Goal: Task Accomplishment & Management: Manage account settings

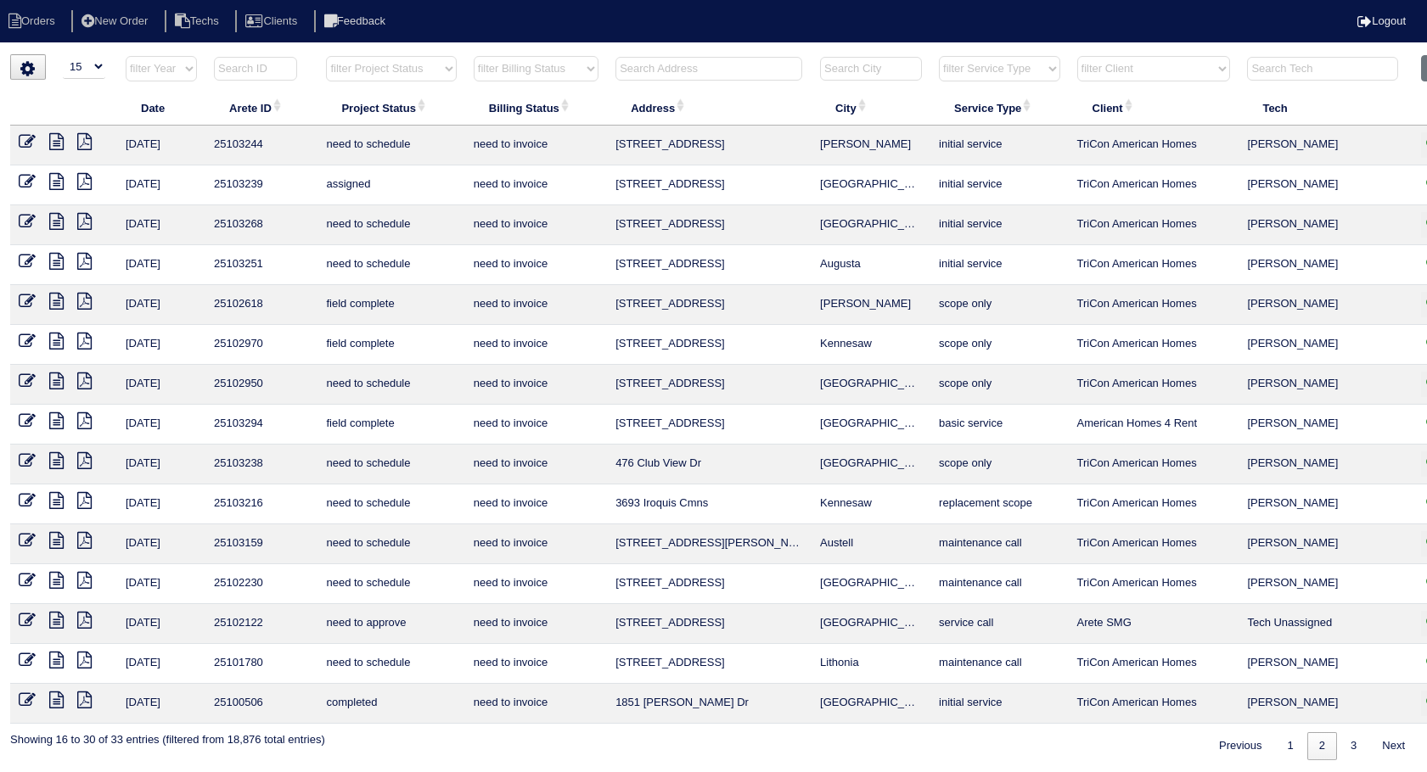
select select "15"
select select "need to invoice"
click at [699, 64] on input "text" at bounding box center [708, 69] width 187 height 24
type input "869"
select select "need to invoice"
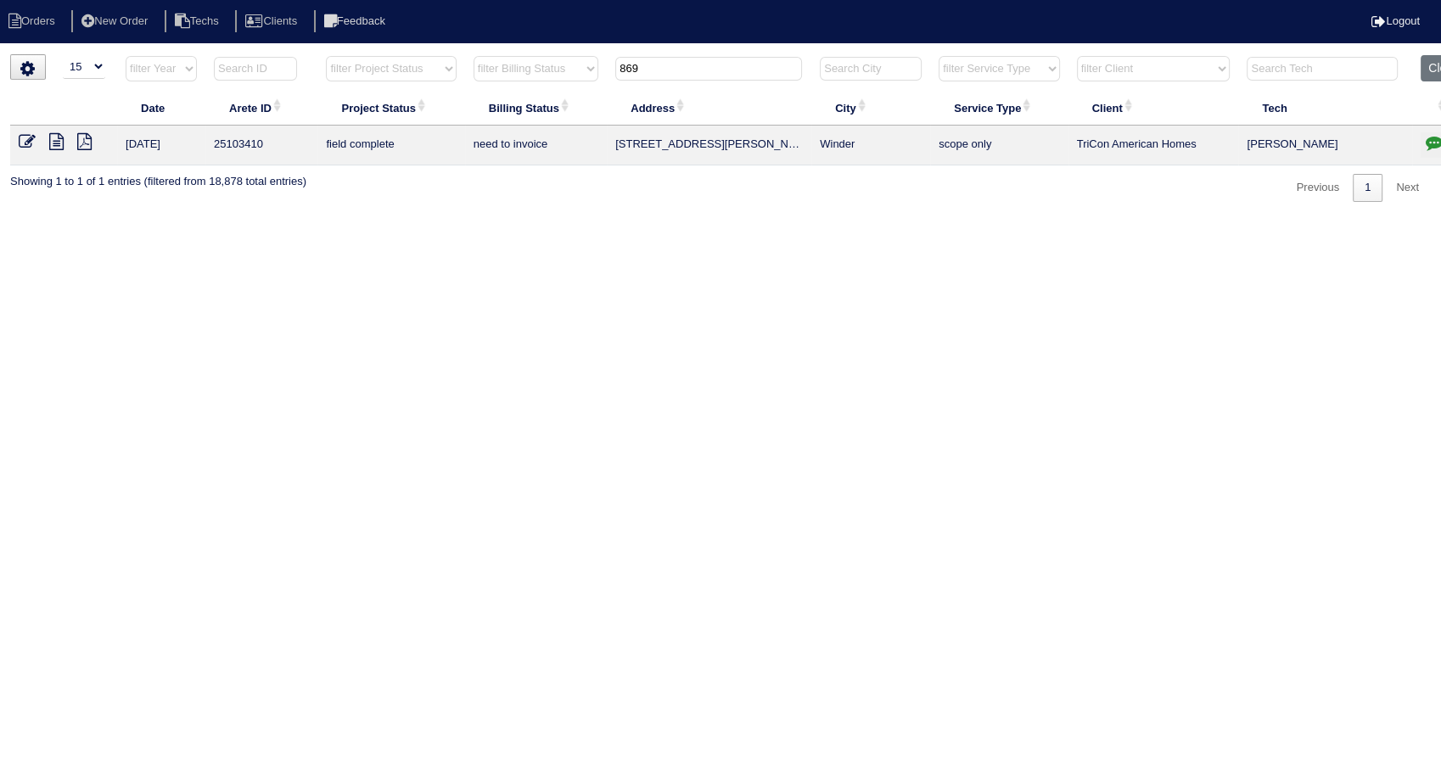
type input "869"
click at [32, 146] on icon at bounding box center [27, 141] width 17 height 17
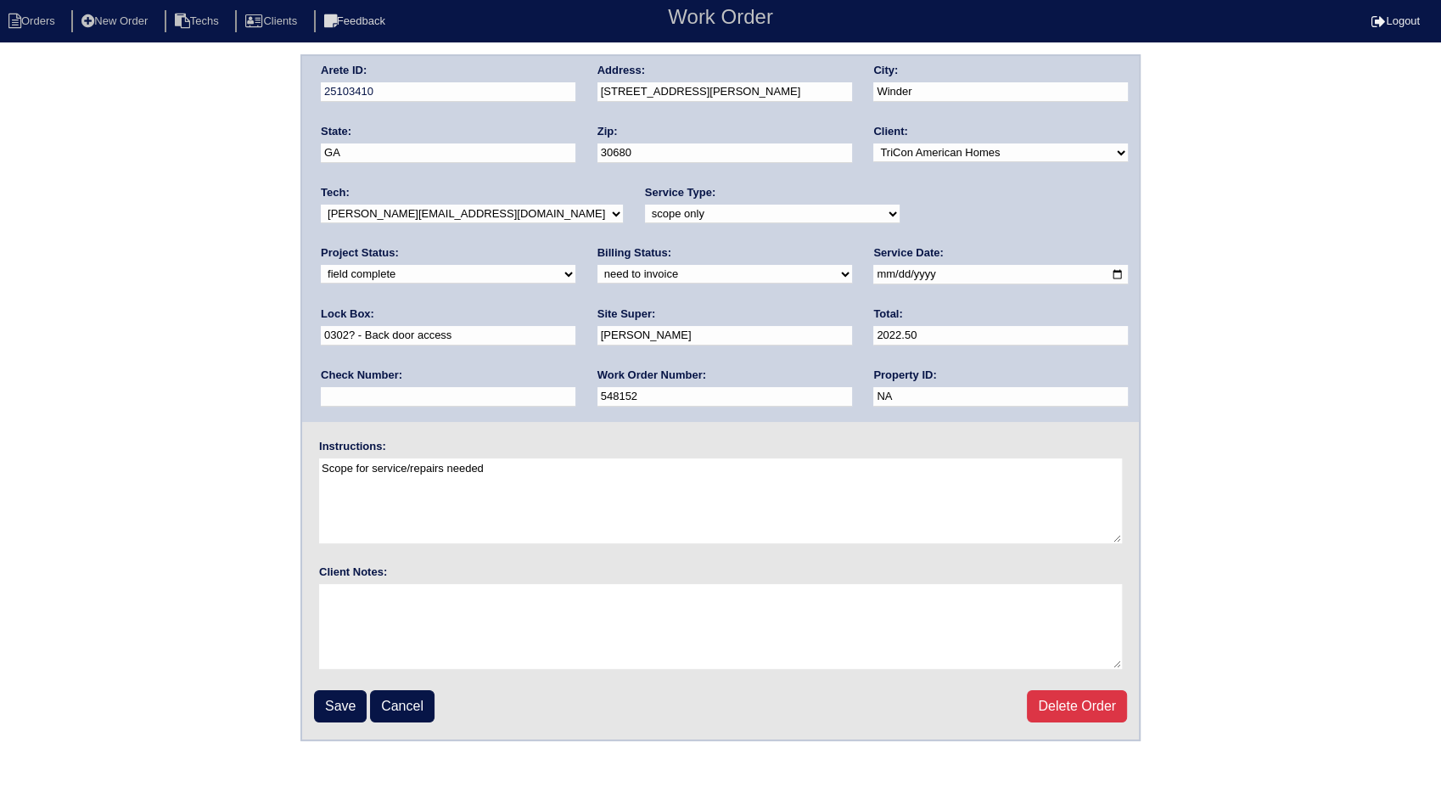
click at [598, 277] on select "need to quote quoted need to invoice invoiced paid warranty purchase order need…" at bounding box center [725, 274] width 255 height 19
select select "invoiced"
click at [598, 265] on select "need to quote quoted need to invoice invoiced paid warranty purchase order need…" at bounding box center [725, 274] width 255 height 19
click at [346, 702] on input "Save" at bounding box center [340, 706] width 53 height 32
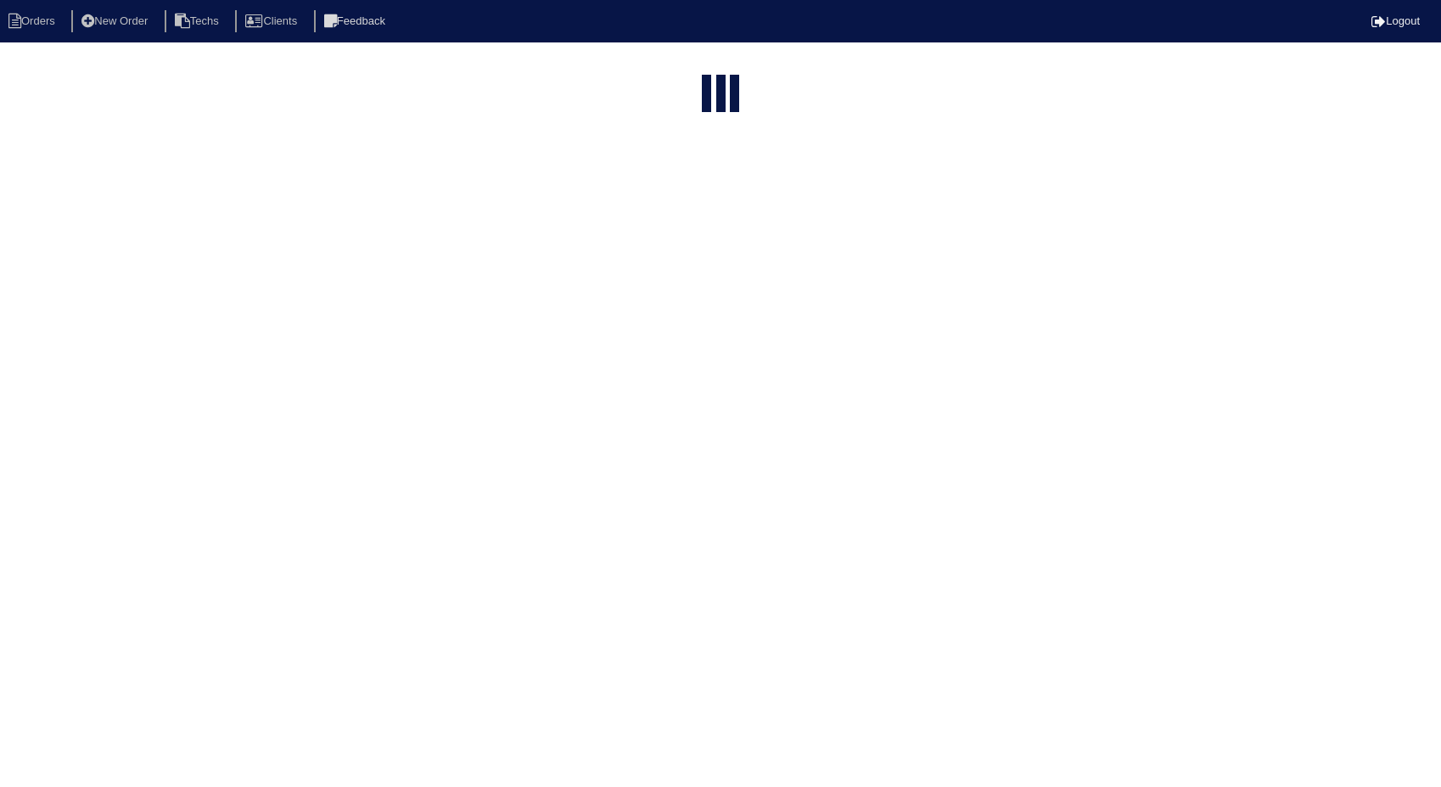
select select "15"
select select "need to invoice"
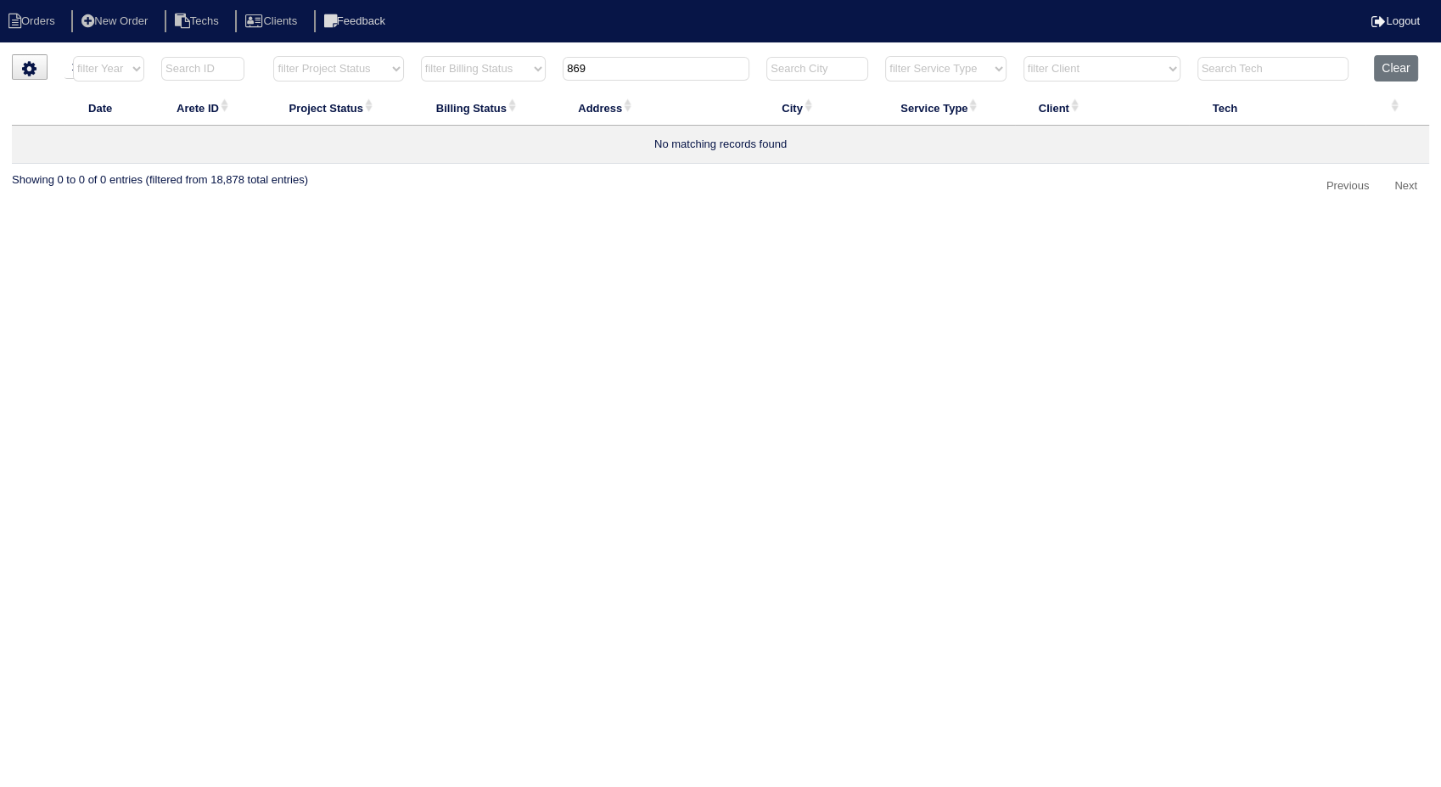
click at [609, 67] on input "869" at bounding box center [656, 69] width 187 height 24
click at [1398, 69] on button "Clear" at bounding box center [1395, 68] width 43 height 26
select select
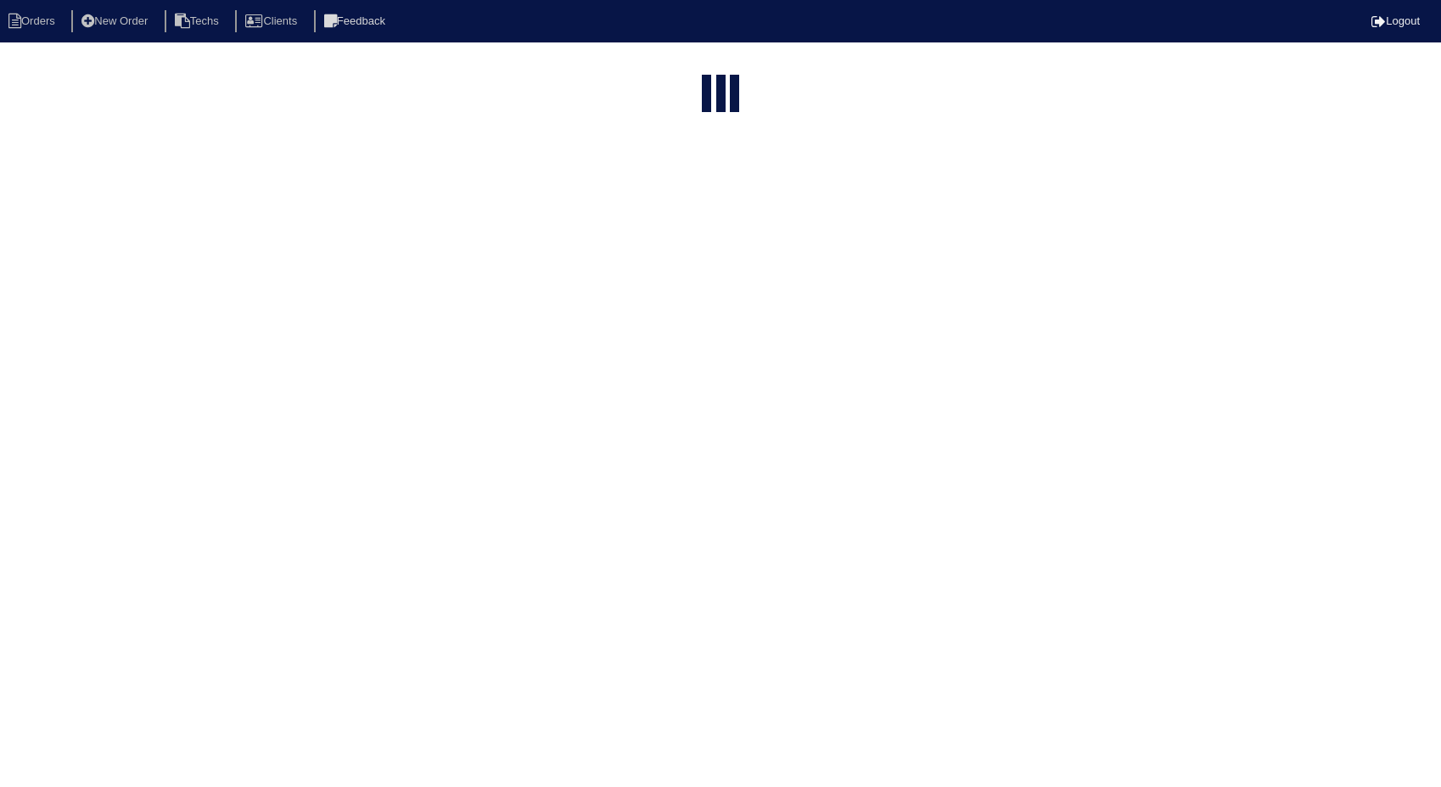
select select "15"
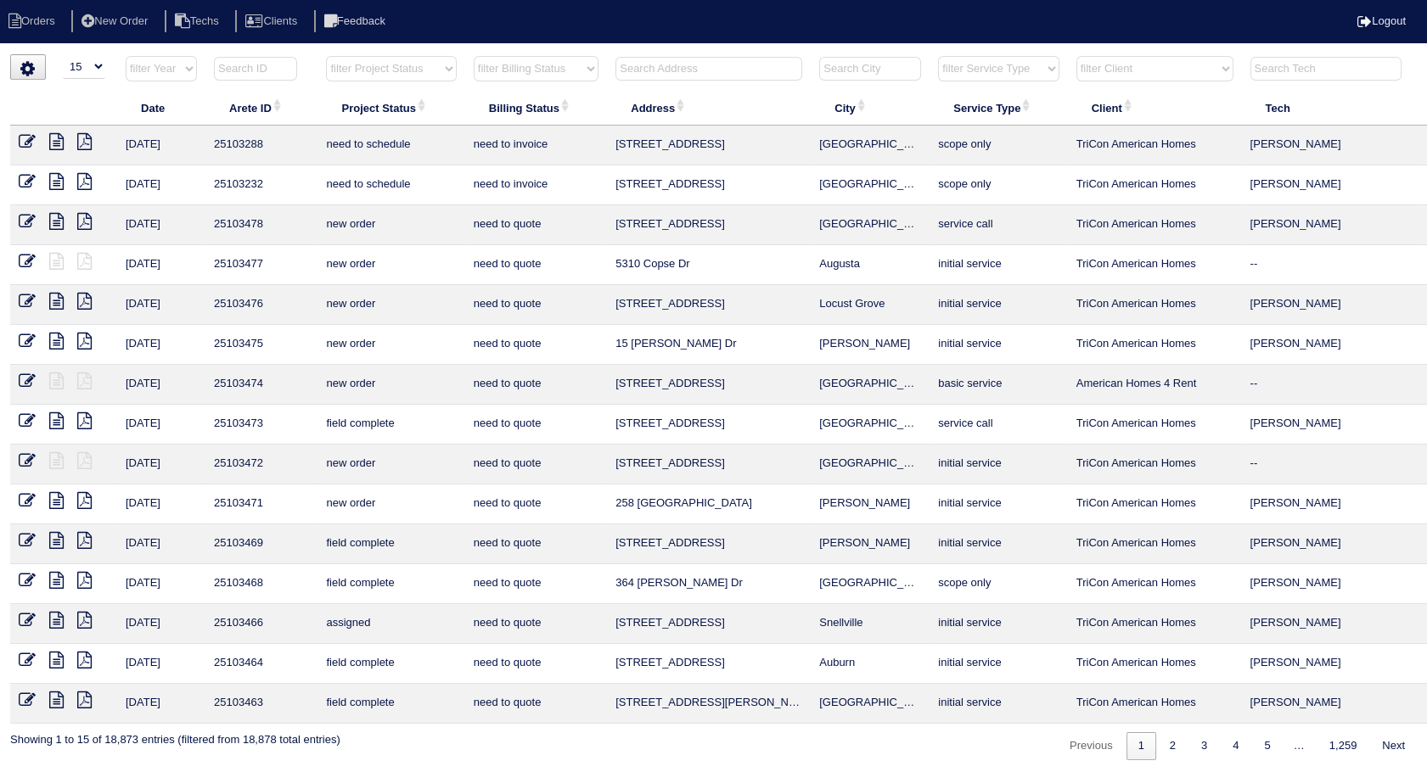
click at [747, 61] on input "text" at bounding box center [708, 69] width 187 height 24
type input "869"
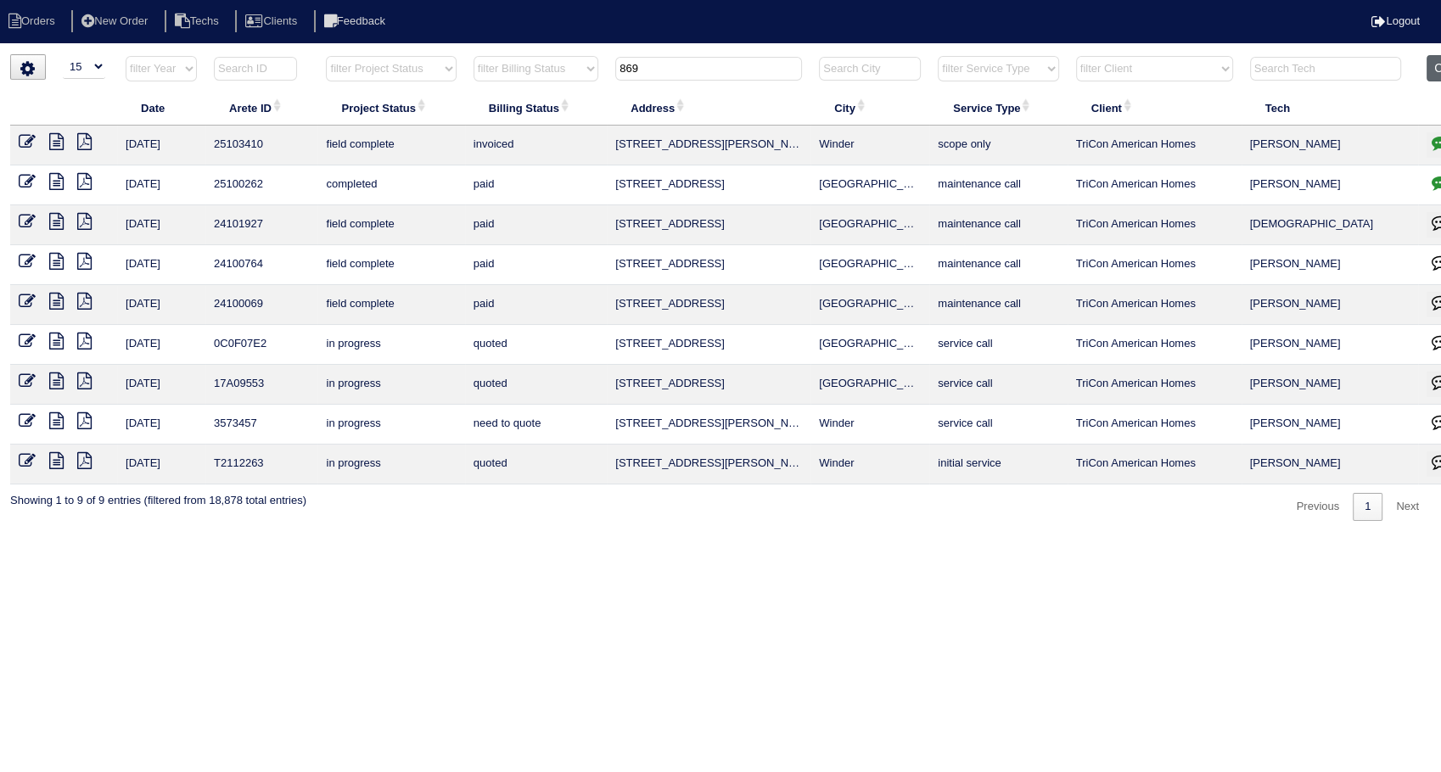
click at [1433, 65] on button "Clear" at bounding box center [1448, 68] width 43 height 26
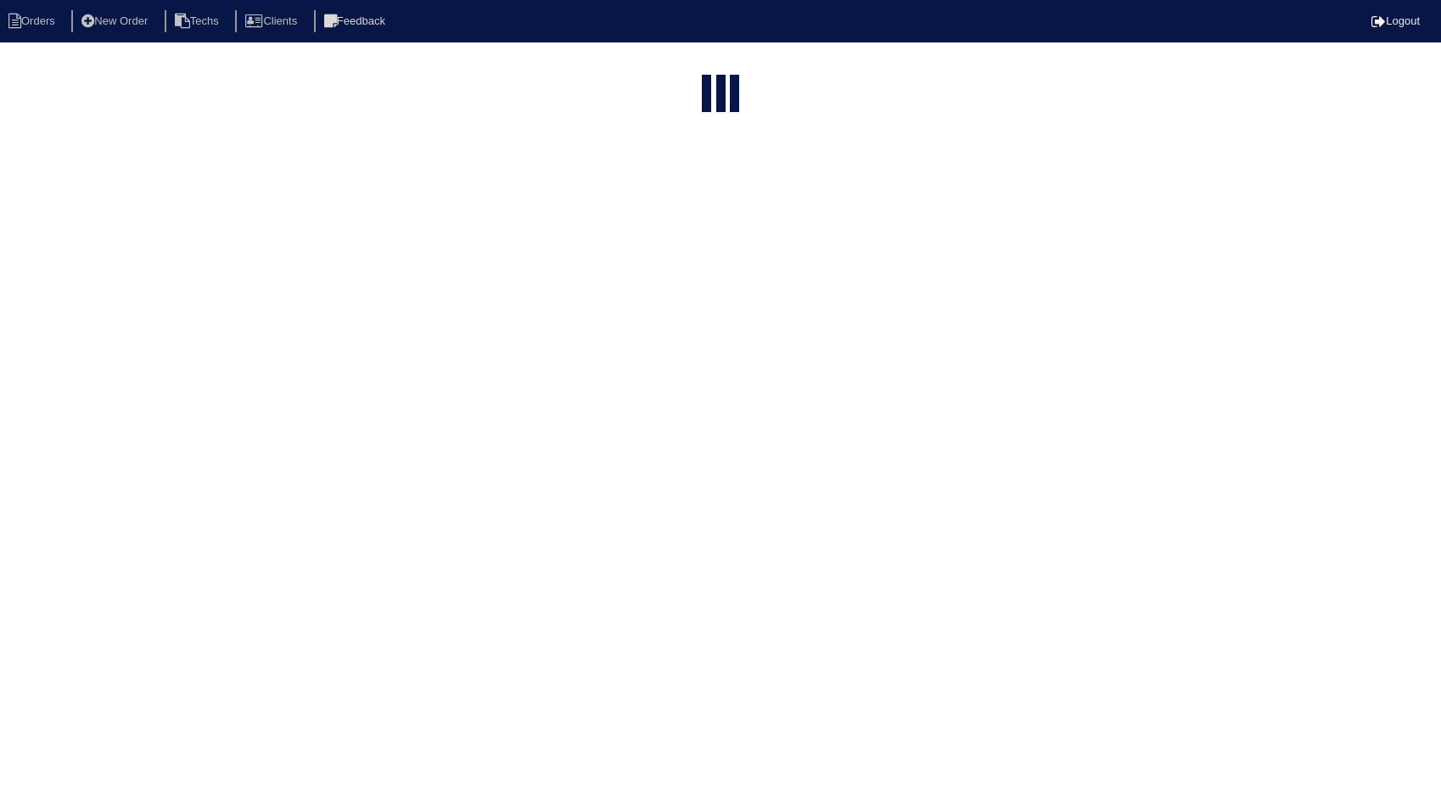
select select "15"
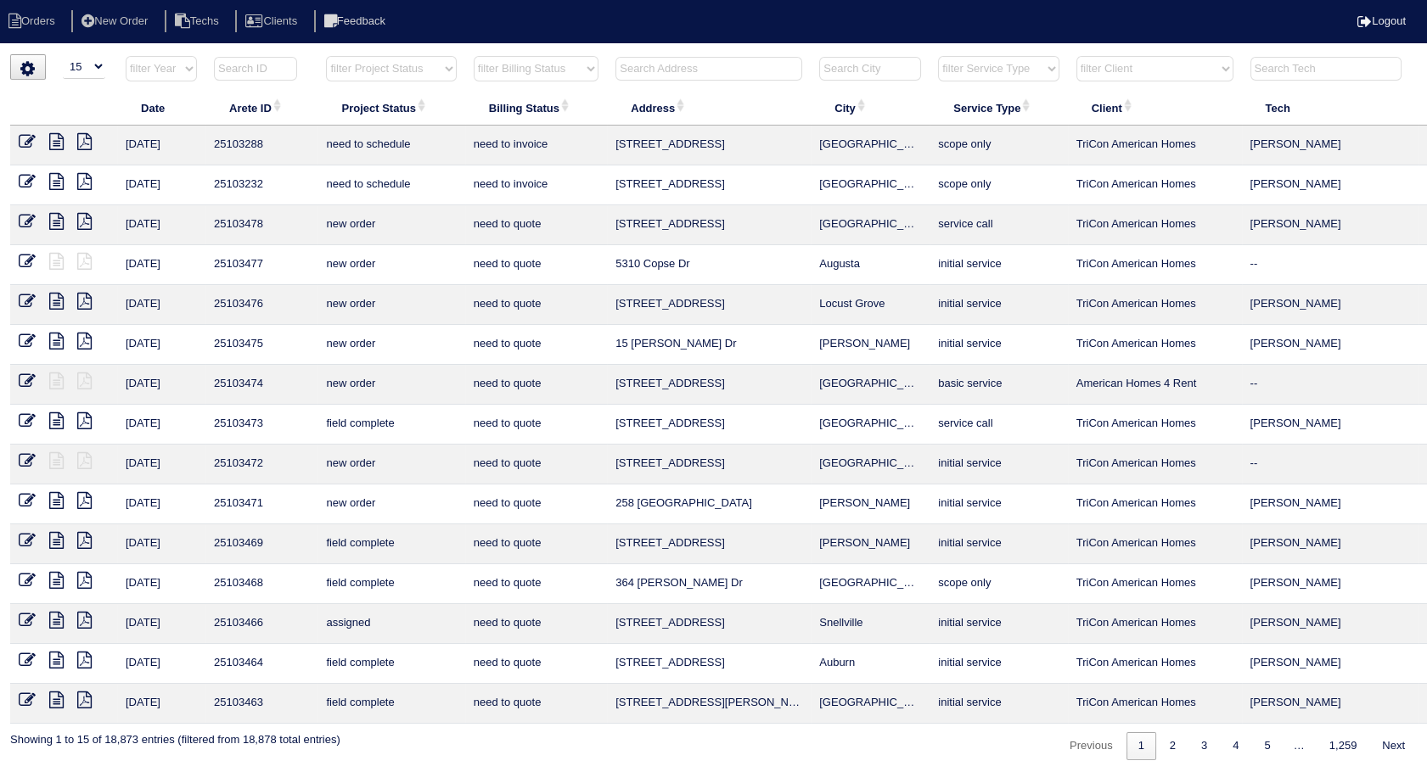
click at [648, 72] on input "text" at bounding box center [708, 69] width 187 height 24
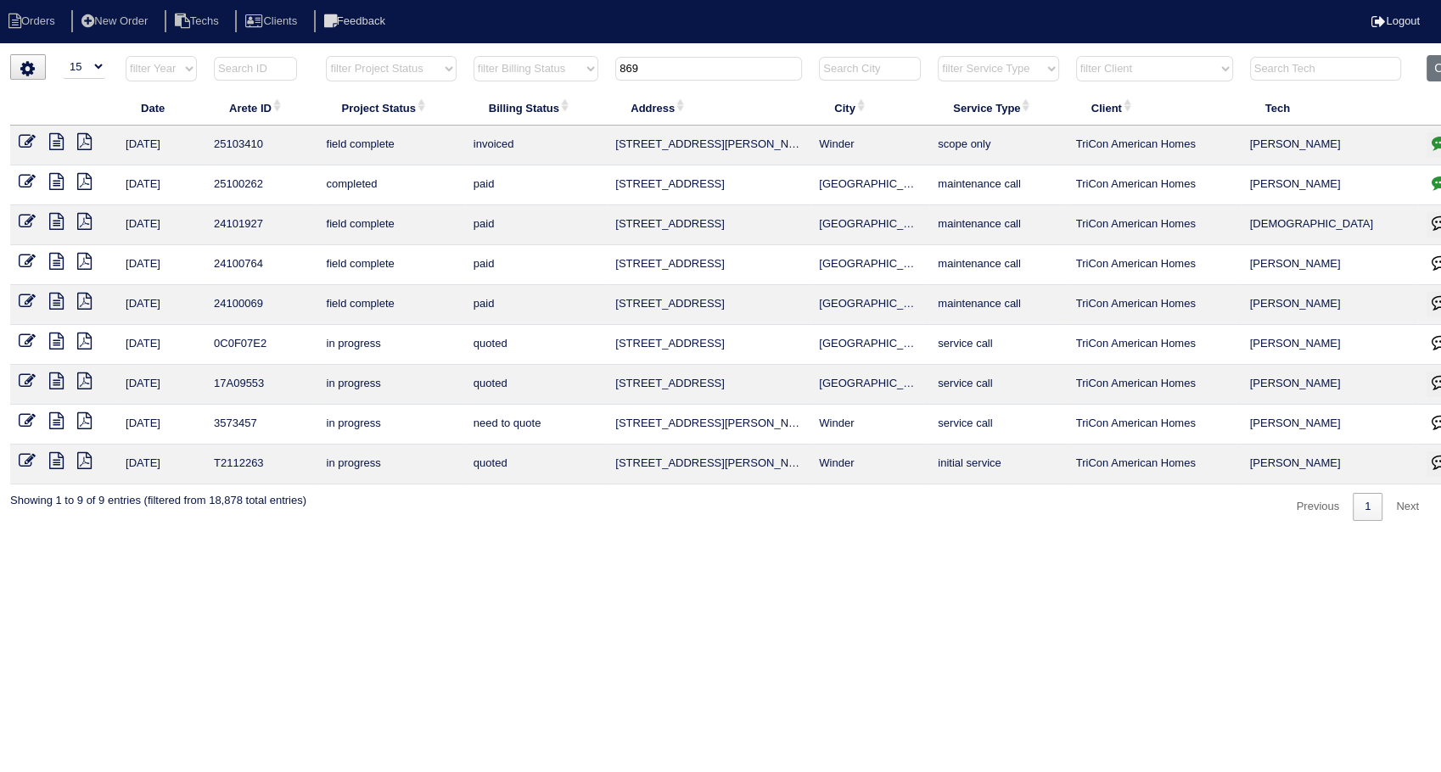
type input "869"
click at [81, 140] on icon at bounding box center [84, 141] width 14 height 17
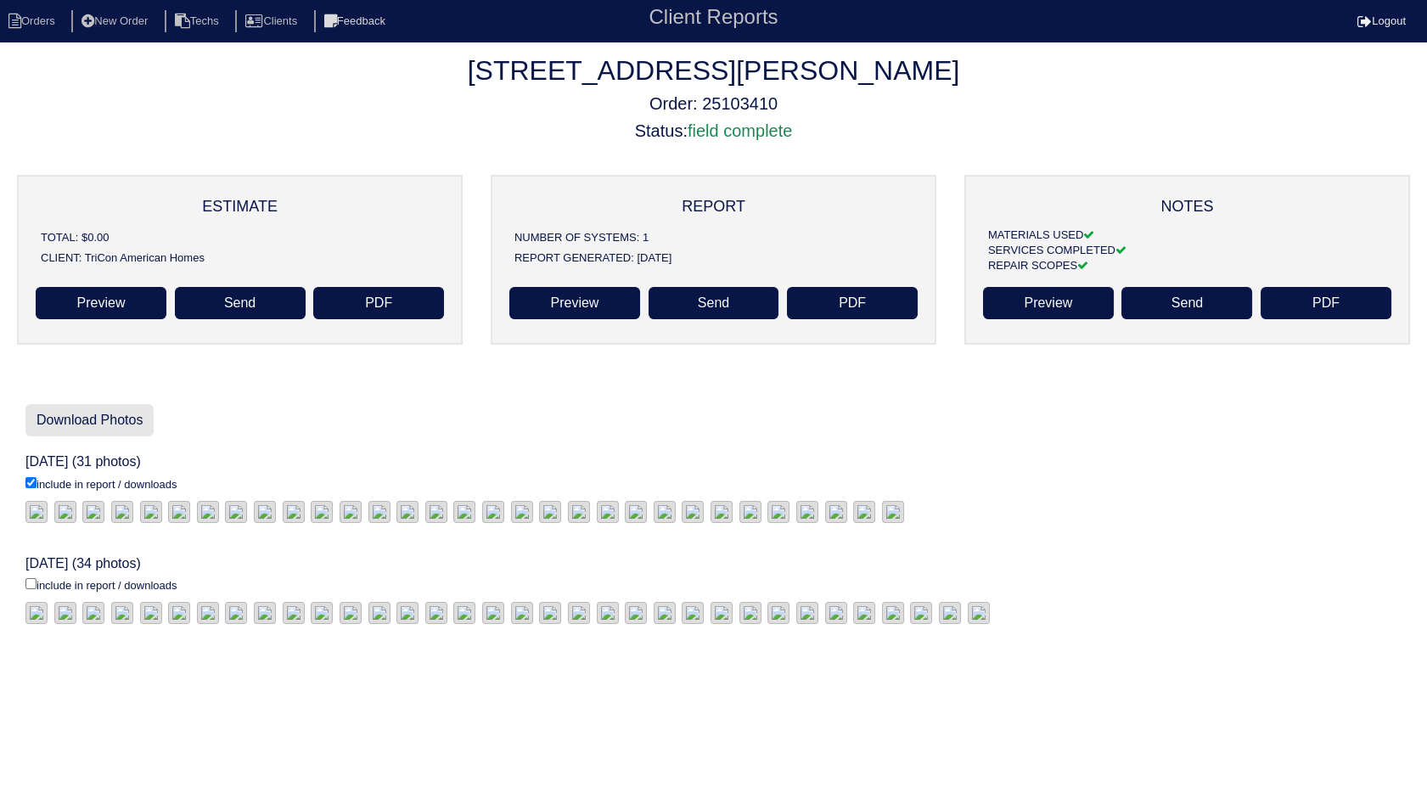
click at [74, 422] on link "Download Photos" at bounding box center [89, 420] width 128 height 32
click at [28, 29] on li "Orders" at bounding box center [34, 21] width 69 height 23
select select "15"
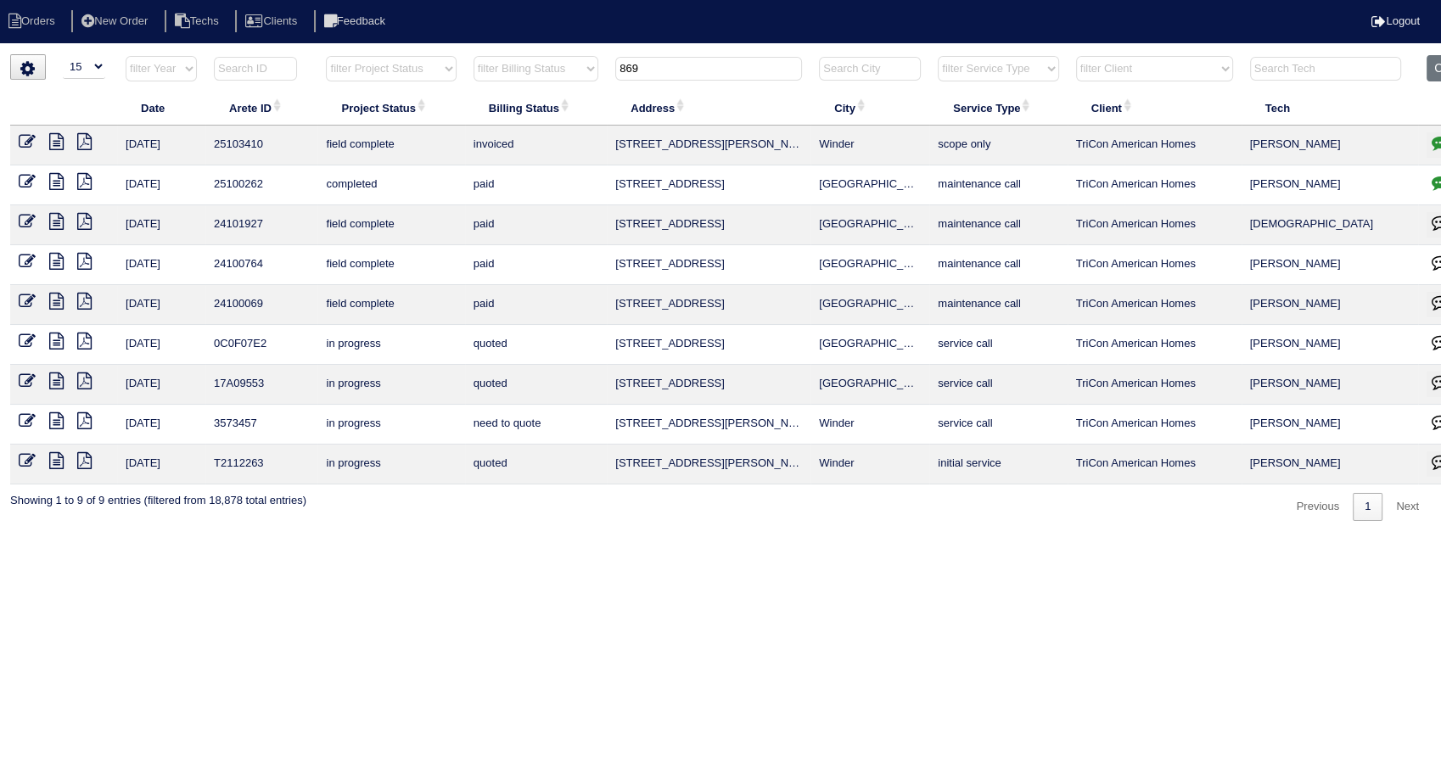
drag, startPoint x: 667, startPoint y: 69, endPoint x: 565, endPoint y: 85, distance: 103.1
click at [565, 85] on tr "filter Year -- Any Year -- 2025 2024 2023 2022 2021 2020 2019 filter Project St…" at bounding box center [746, 72] width 1472 height 35
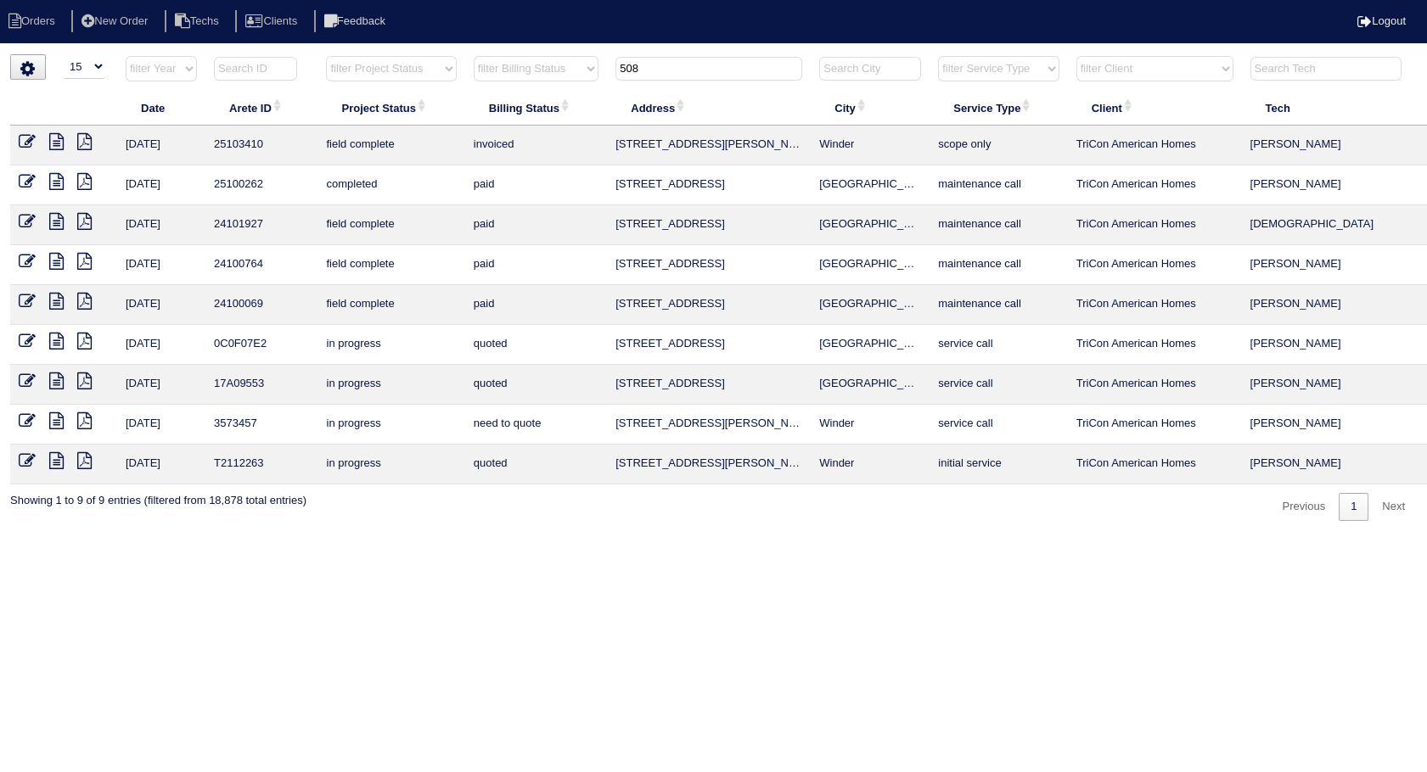
type input "508"
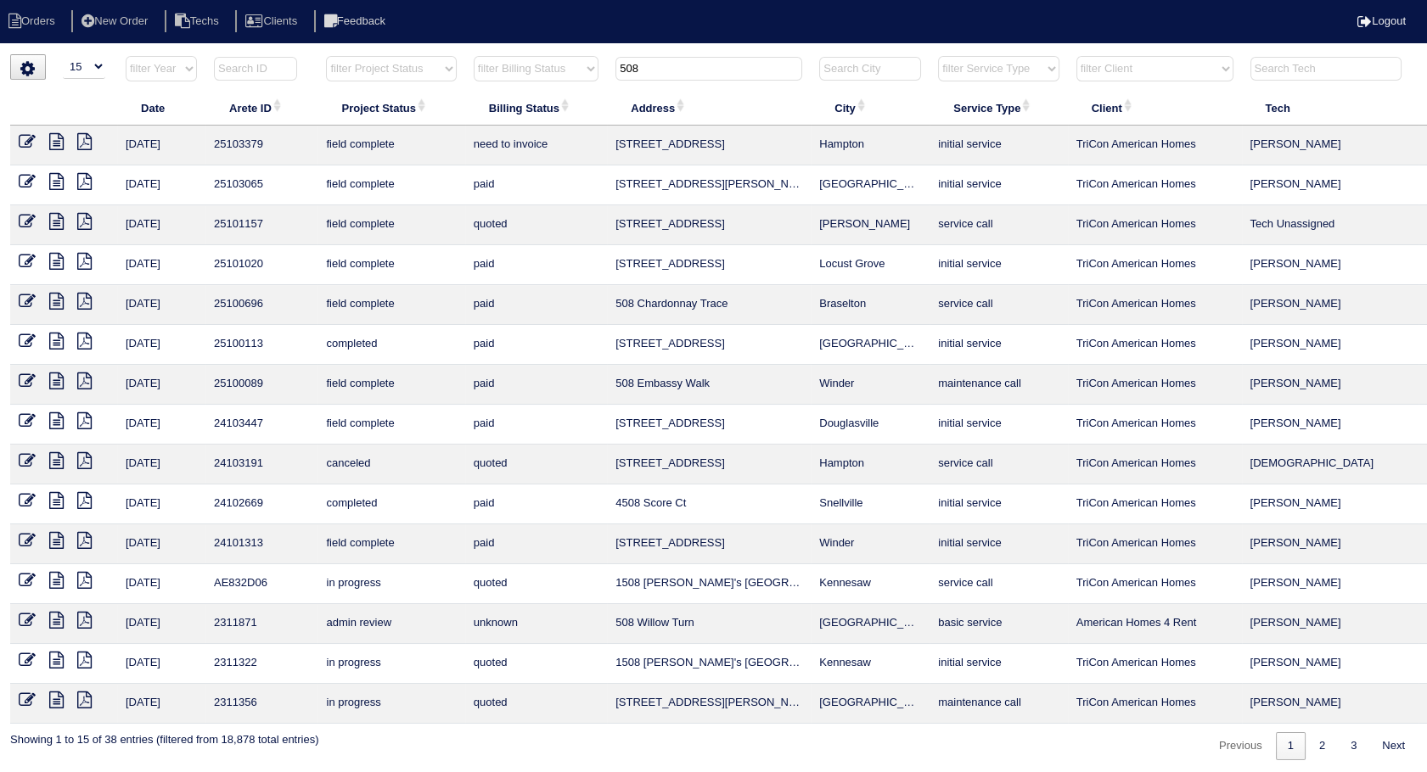
click at [25, 139] on icon at bounding box center [27, 141] width 17 height 17
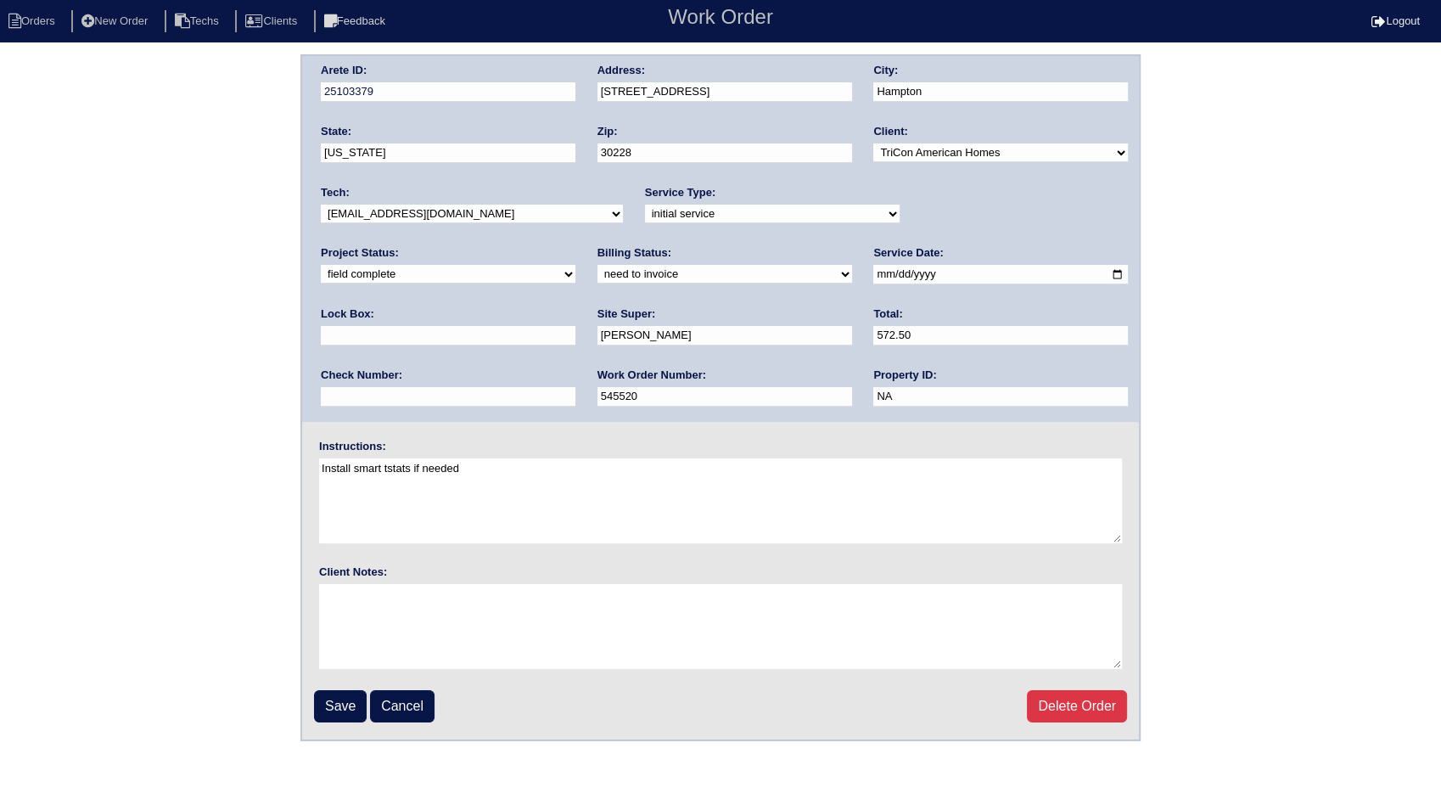
click at [598, 277] on select "need to quote quoted need to invoice invoiced paid warranty purchase order need…" at bounding box center [725, 274] width 255 height 19
select select "invoiced"
click at [598, 265] on select "need to quote quoted need to invoice invoiced paid warranty purchase order need…" at bounding box center [725, 274] width 255 height 19
click at [340, 709] on input "Save" at bounding box center [340, 706] width 53 height 32
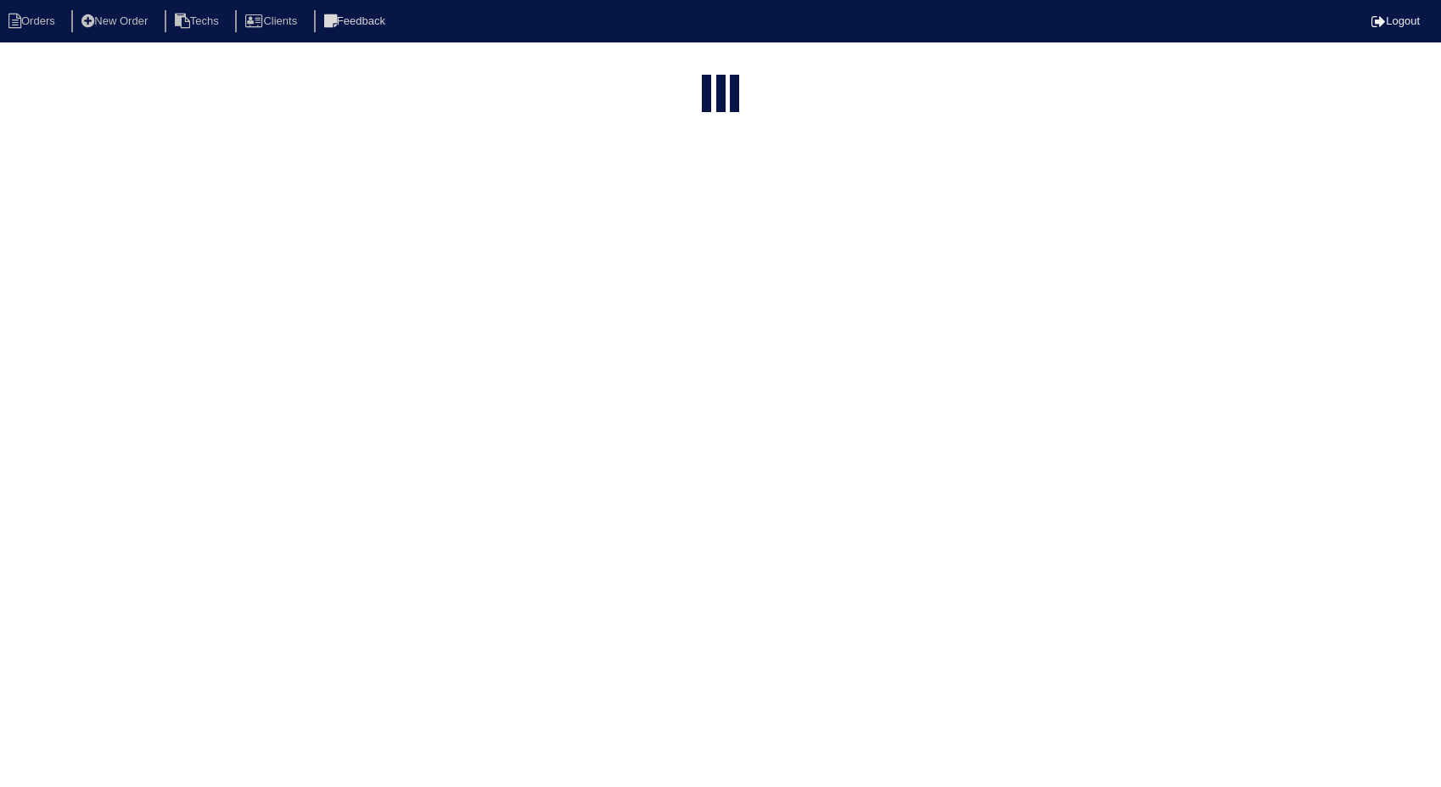
select select "15"
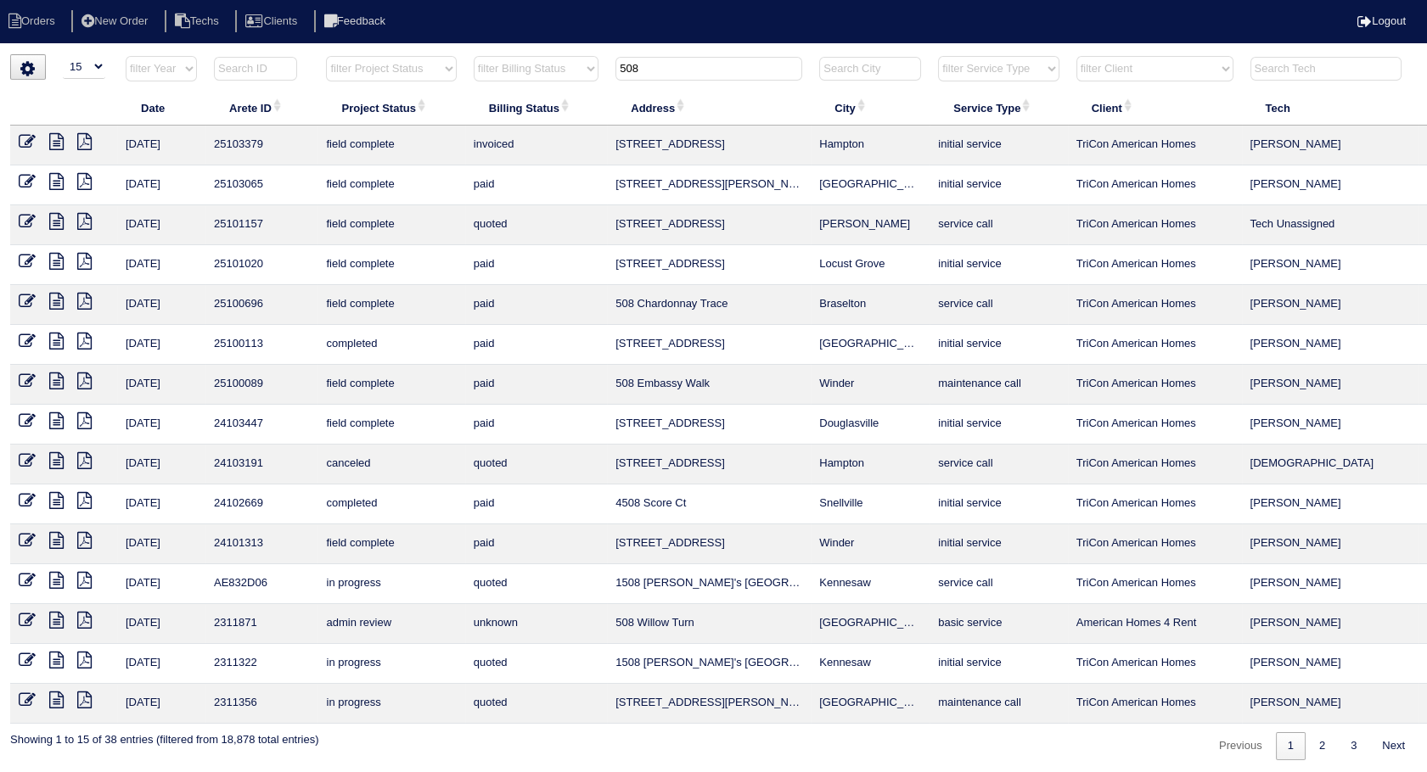
drag, startPoint x: 720, startPoint y: 76, endPoint x: 536, endPoint y: 75, distance: 184.2
click at [536, 75] on tr "filter Year -- Any Year -- 2025 2024 2023 2022 2021 2020 2019 filter Project St…" at bounding box center [746, 72] width 1472 height 35
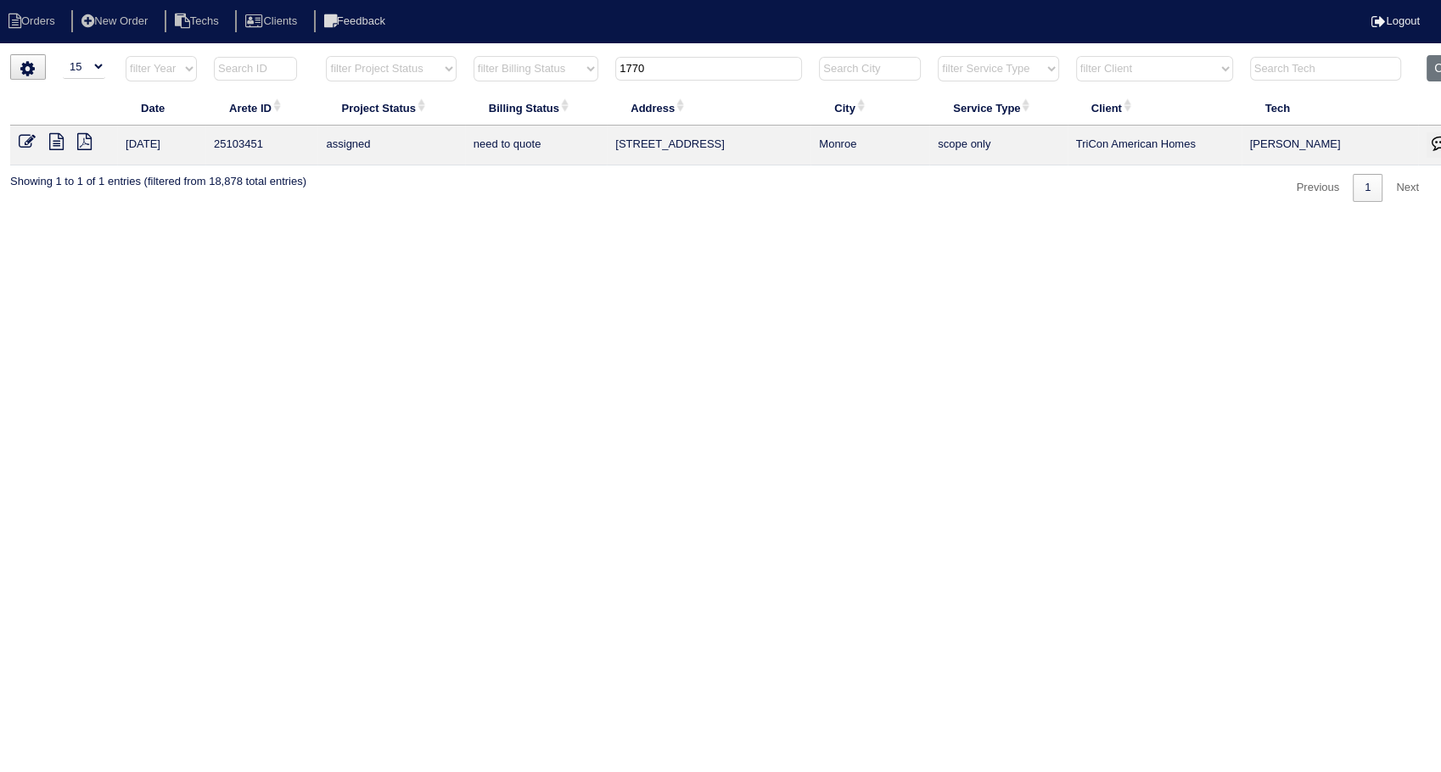
drag, startPoint x: 577, startPoint y: 81, endPoint x: 482, endPoint y: 104, distance: 97.8
click at [482, 104] on table "Date Arete ID Project Status Billing Status Address City Service Type Client Te…" at bounding box center [746, 110] width 1472 height 110
type input "5310"
drag, startPoint x: 556, startPoint y: 271, endPoint x: 559, endPoint y: 253, distance: 18.1
click at [559, 219] on html "Orders New Order Techs Clients Feedback Logout Orders New Order Users Clients M…" at bounding box center [720, 109] width 1441 height 219
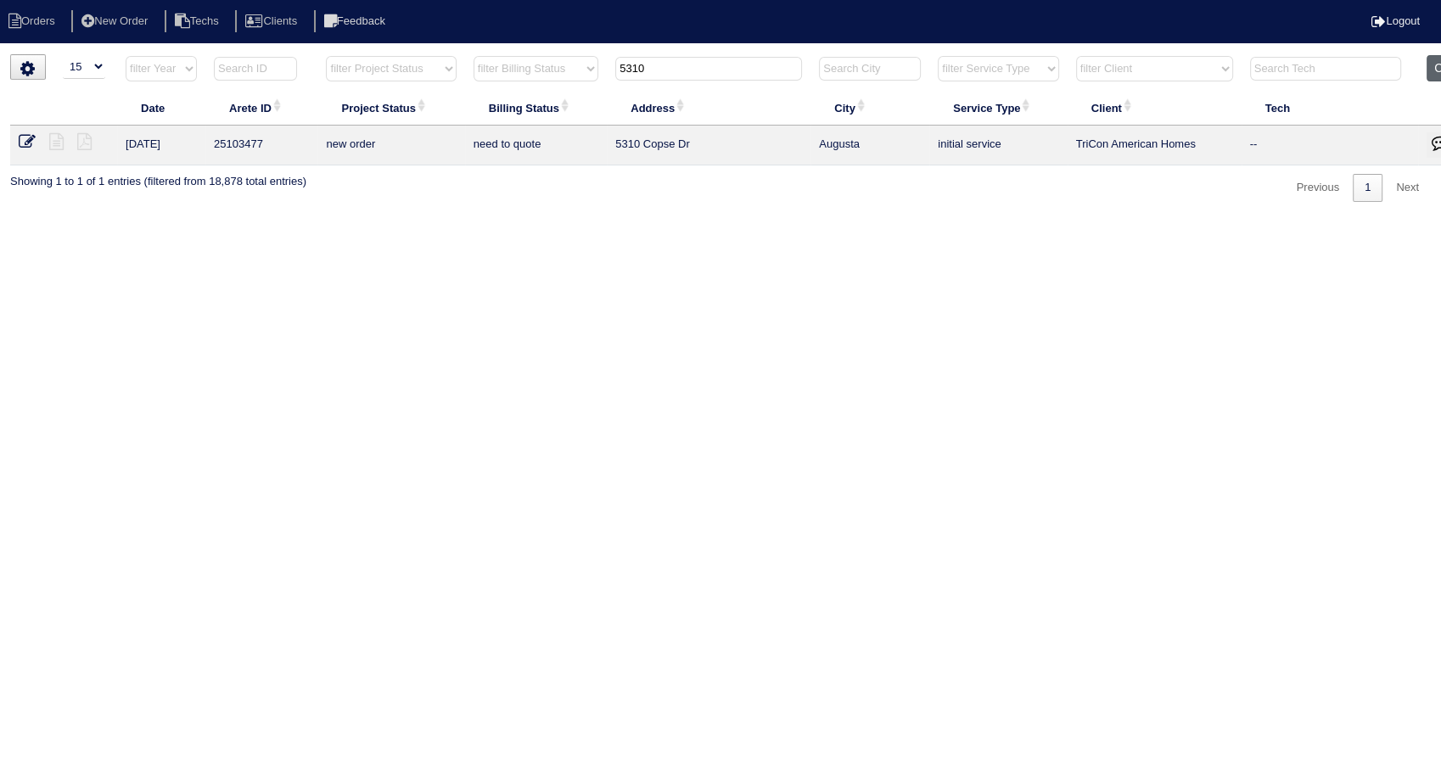
click at [1437, 72] on button "Clear" at bounding box center [1448, 68] width 43 height 26
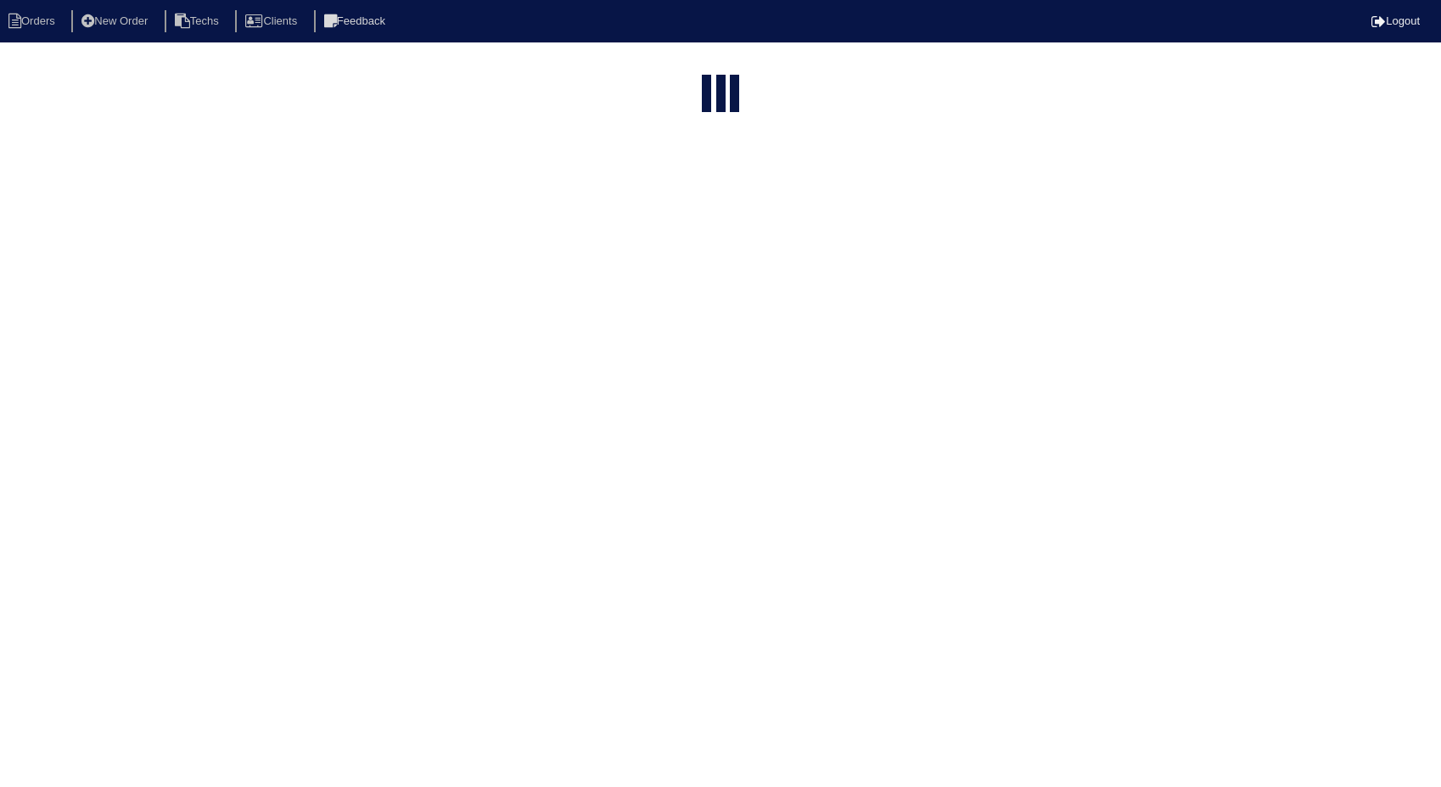
select select "15"
